Goal: Navigation & Orientation: Find specific page/section

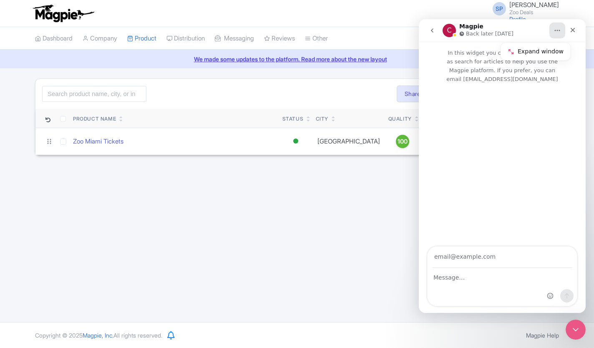
click at [324, 213] on div "SP [PERSON_NAME] Zoo Deals Profile Users Settings Sign out Dashboard Company Pr…" at bounding box center [297, 161] width 594 height 322
click at [48, 38] on link "Dashboard" at bounding box center [54, 38] width 38 height 23
click at [572, 31] on icon "Close" at bounding box center [572, 30] width 7 height 7
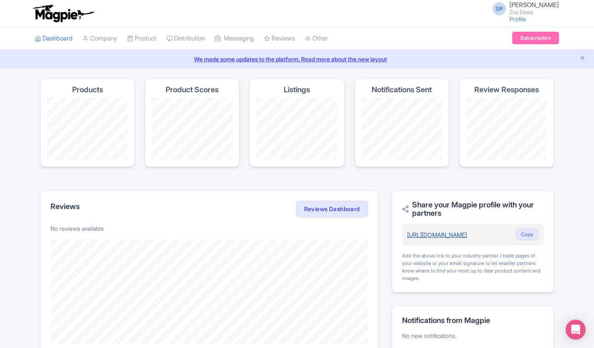
click at [467, 233] on link "https://magpie.travel/companies/zoo-deals" at bounding box center [437, 234] width 60 height 7
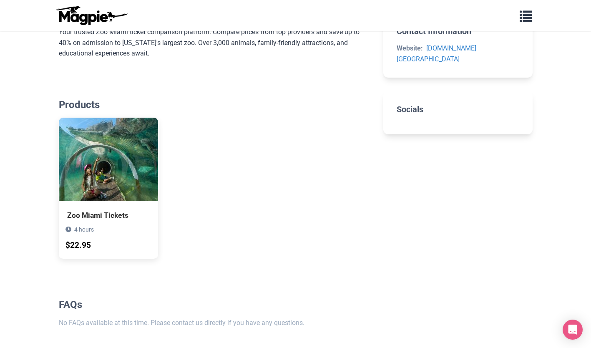
scroll to position [272, 0]
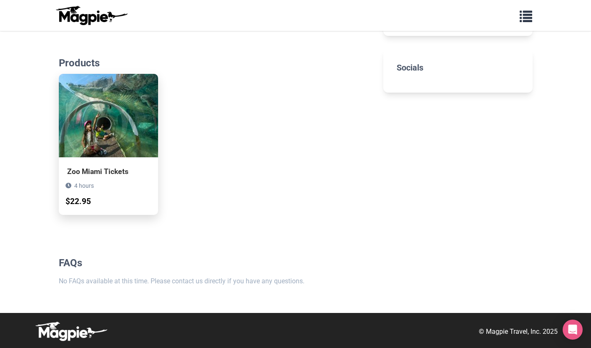
click at [72, 189] on div "4 hours" at bounding box center [108, 185] width 86 height 9
